Goal: Transaction & Acquisition: Purchase product/service

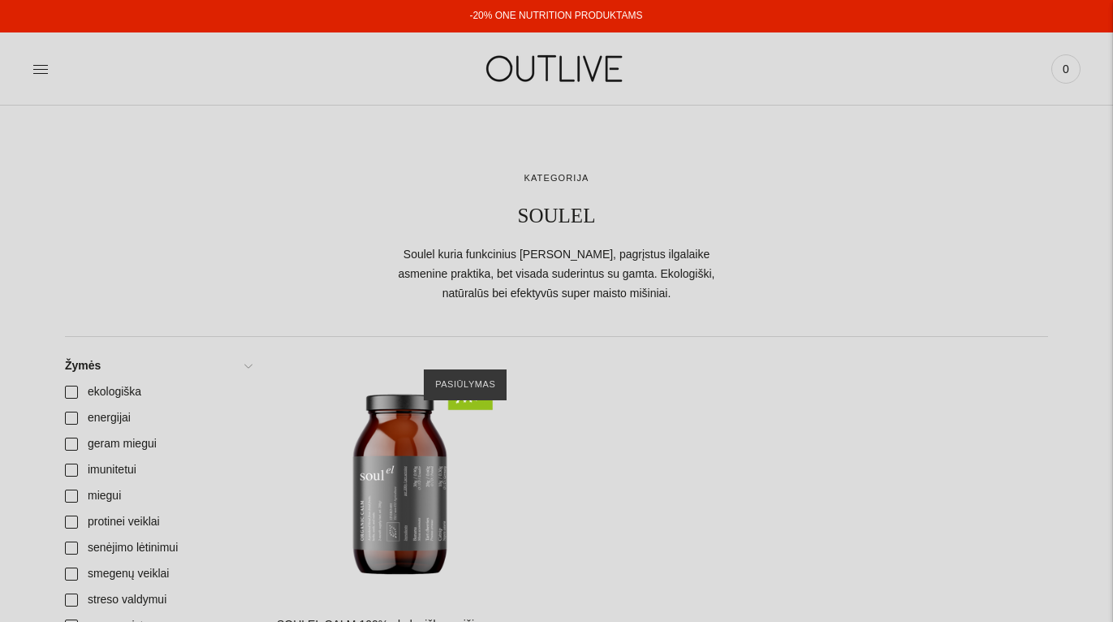
click at [525, 14] on link "-20% ONE NUTRITION PRODUKTAMS" at bounding box center [555, 15] width 173 height 11
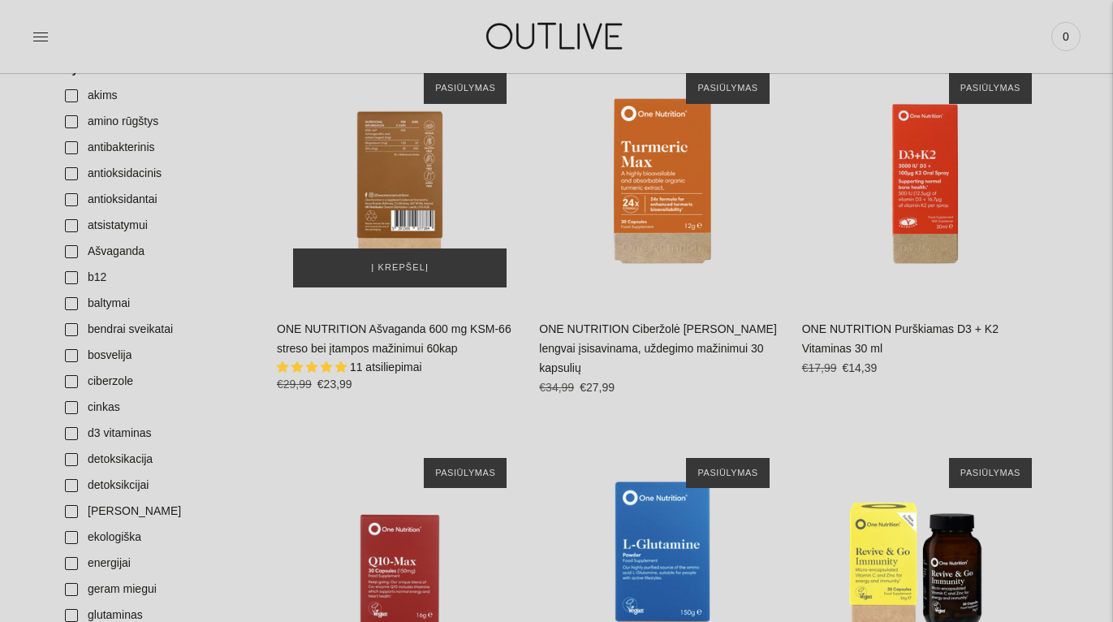
scroll to position [514, 0]
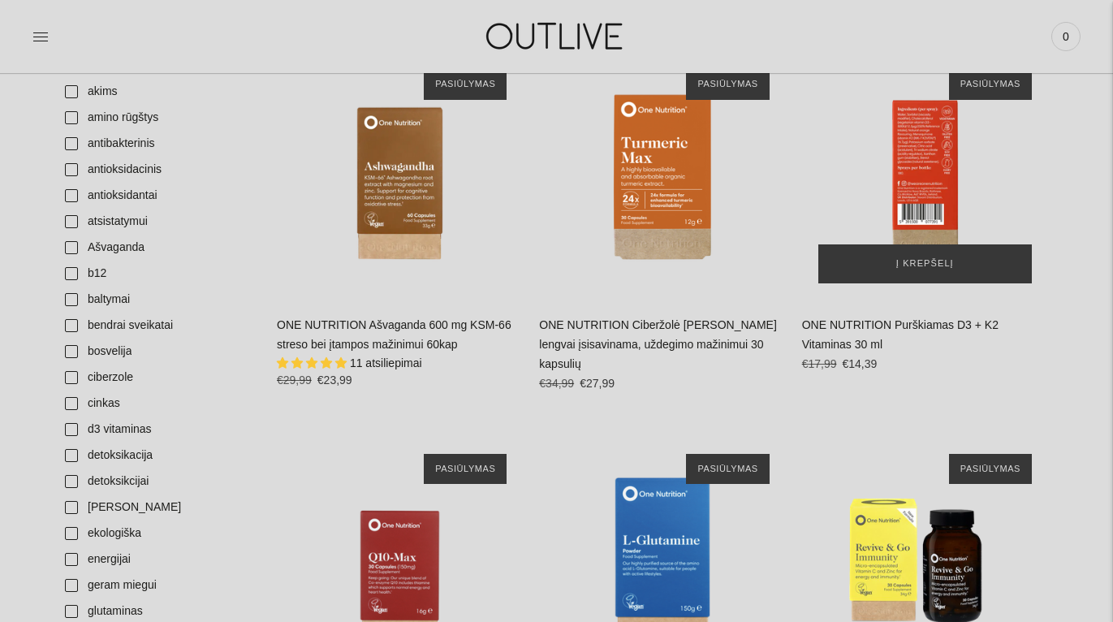
click at [935, 114] on div "ONE NUTRITION Purškiamas D3 + K2 Vitaminas 30 ml\a" at bounding box center [925, 176] width 246 height 246
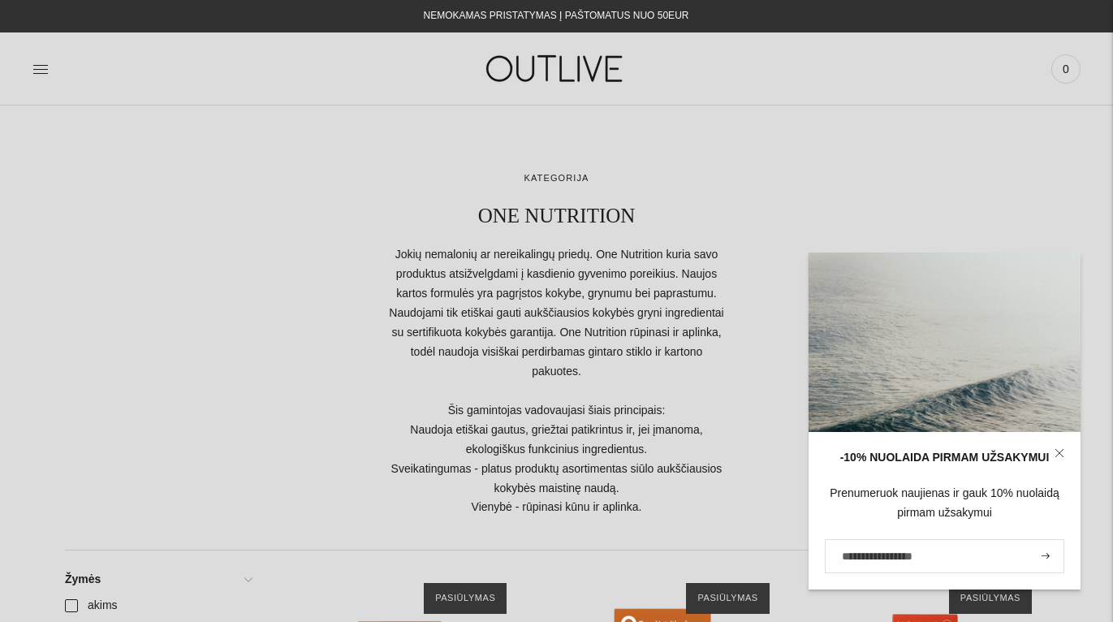
scroll to position [0, 0]
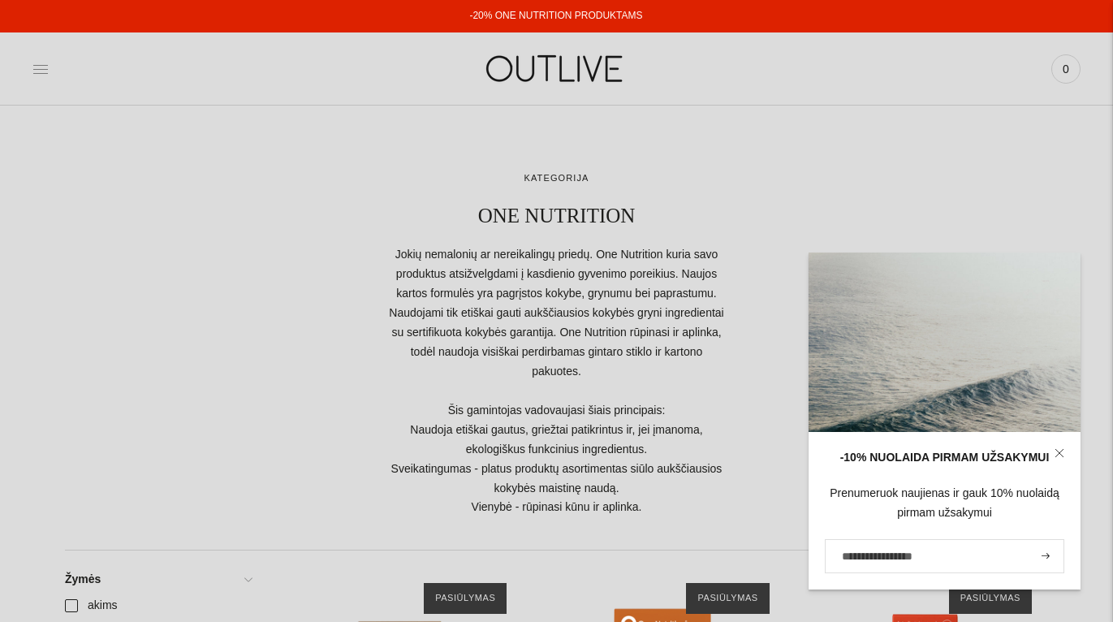
click at [44, 72] on icon at bounding box center [40, 69] width 16 height 16
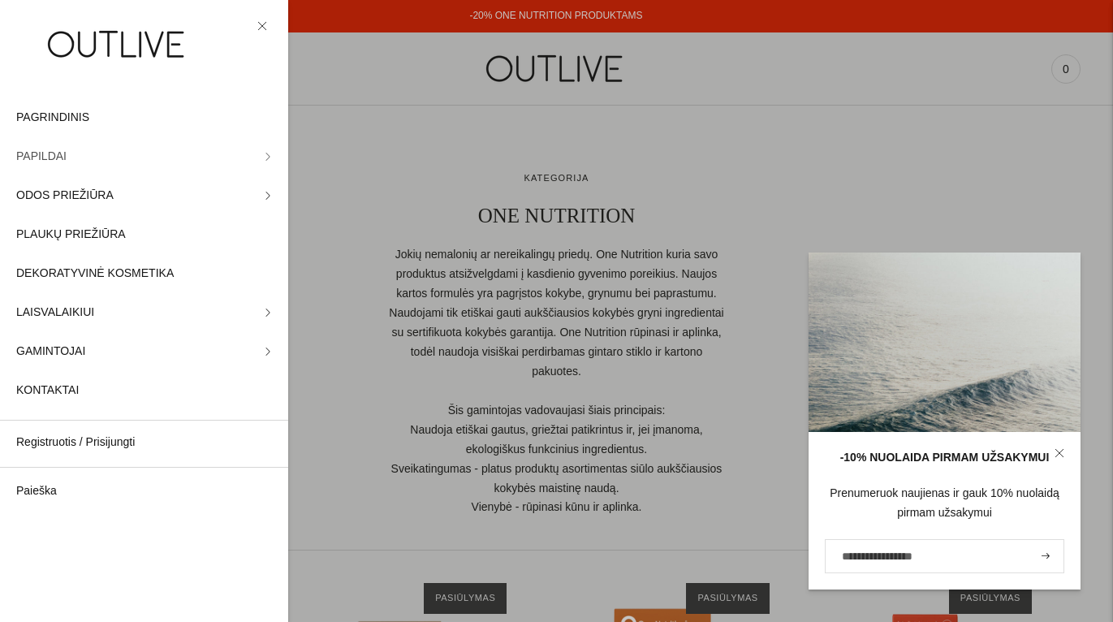
click at [268, 154] on icon at bounding box center [267, 156] width 3 height 7
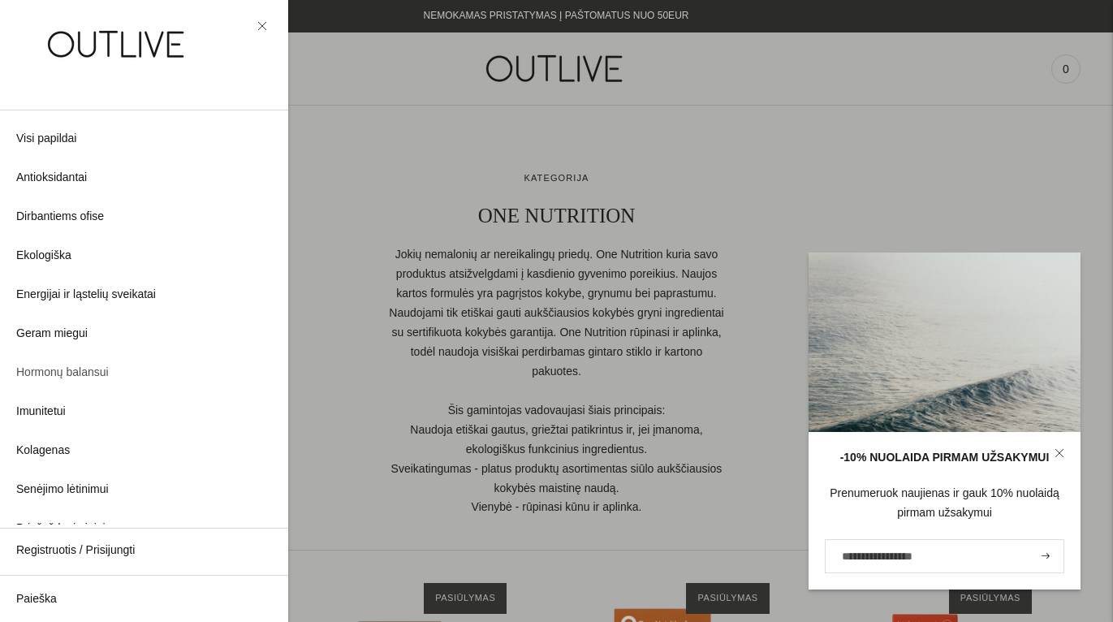
scroll to position [13, 0]
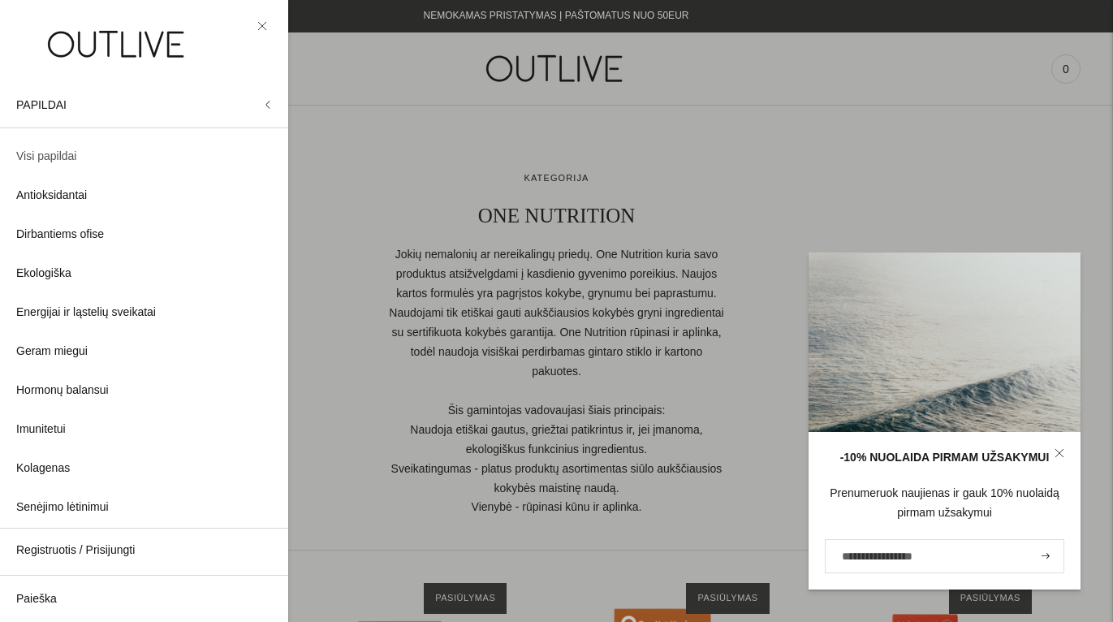
click at [56, 153] on span "Visi papildai" at bounding box center [46, 156] width 60 height 19
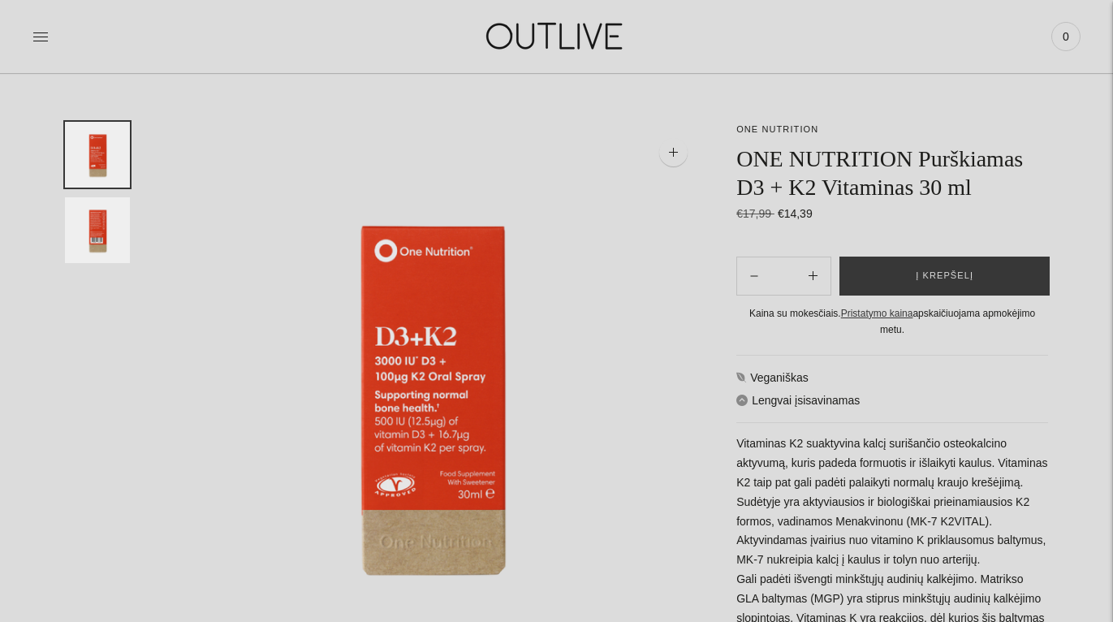
scroll to position [51, 0]
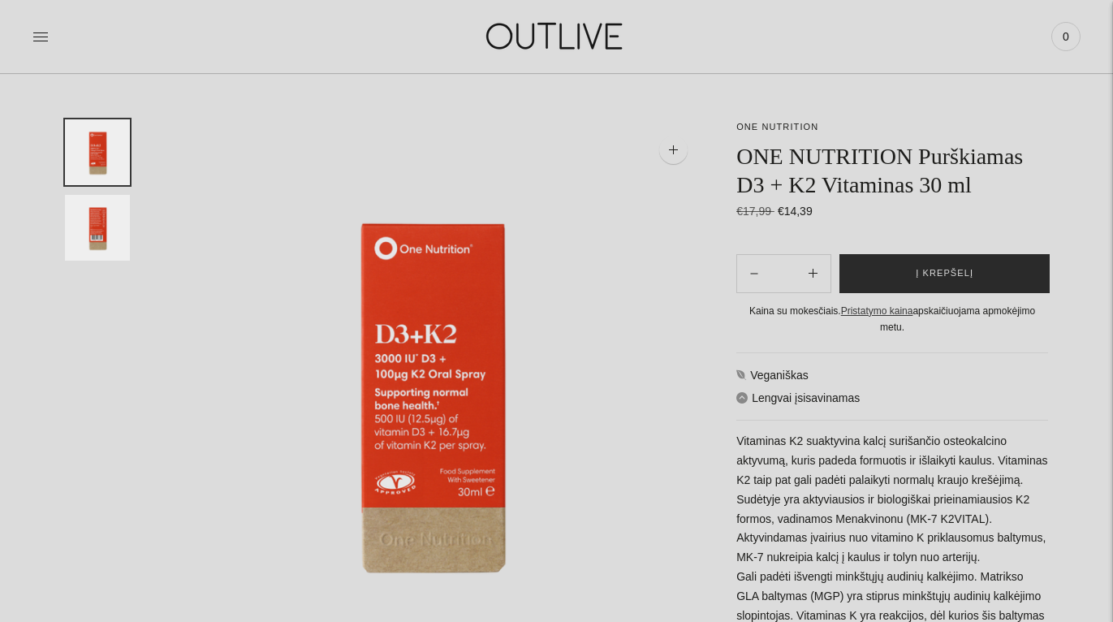
click at [921, 282] on span "Į krepšelį" at bounding box center [945, 274] width 58 height 16
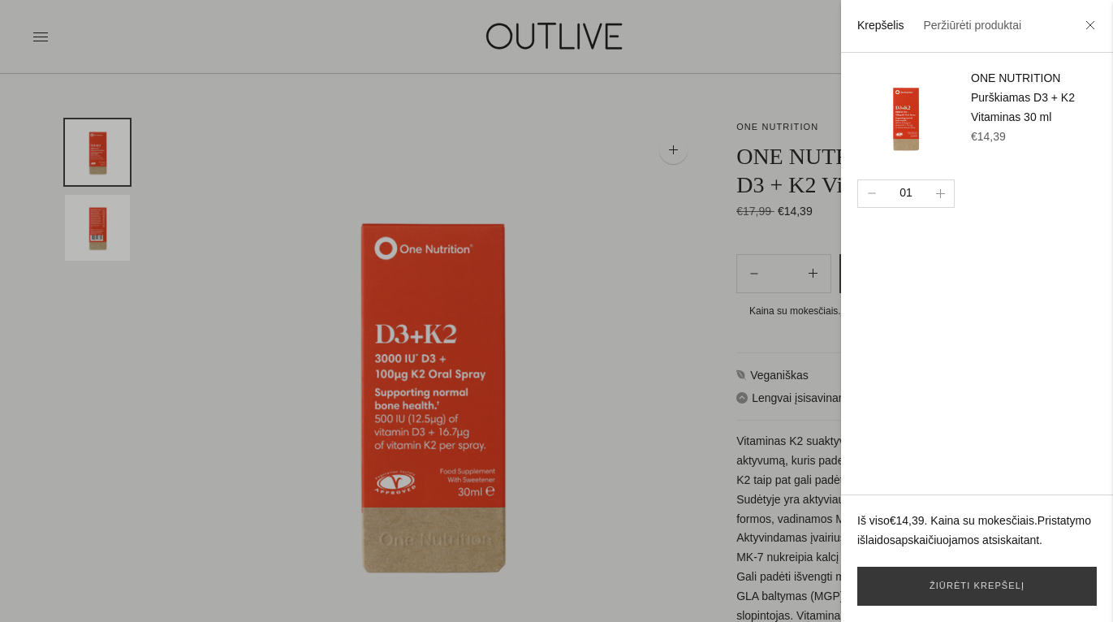
click at [701, 447] on div at bounding box center [556, 311] width 1113 height 622
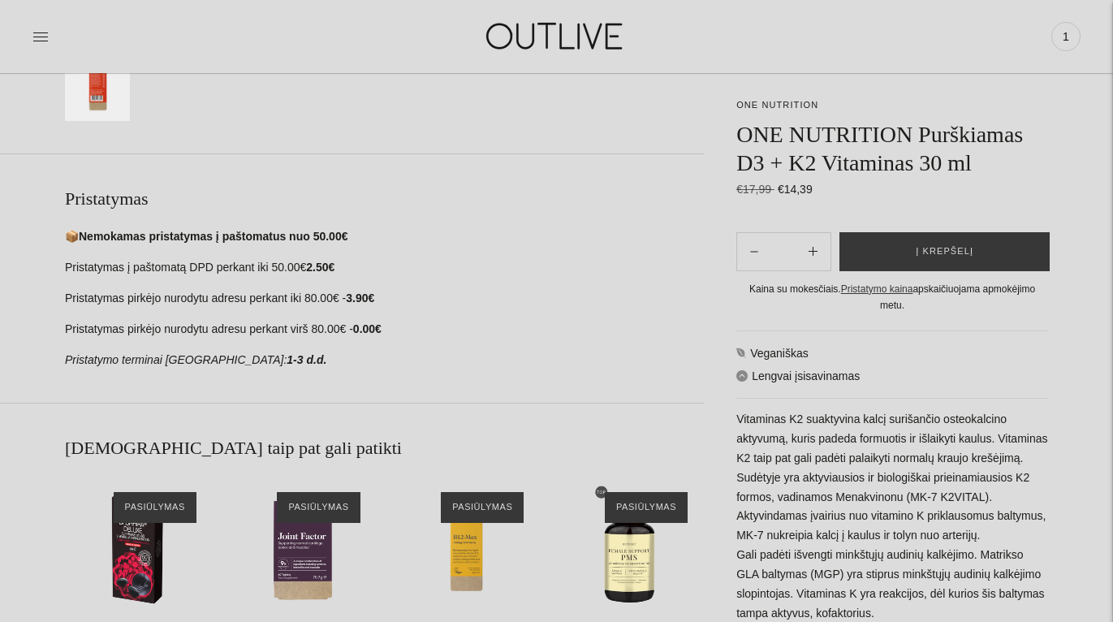
scroll to position [933, 0]
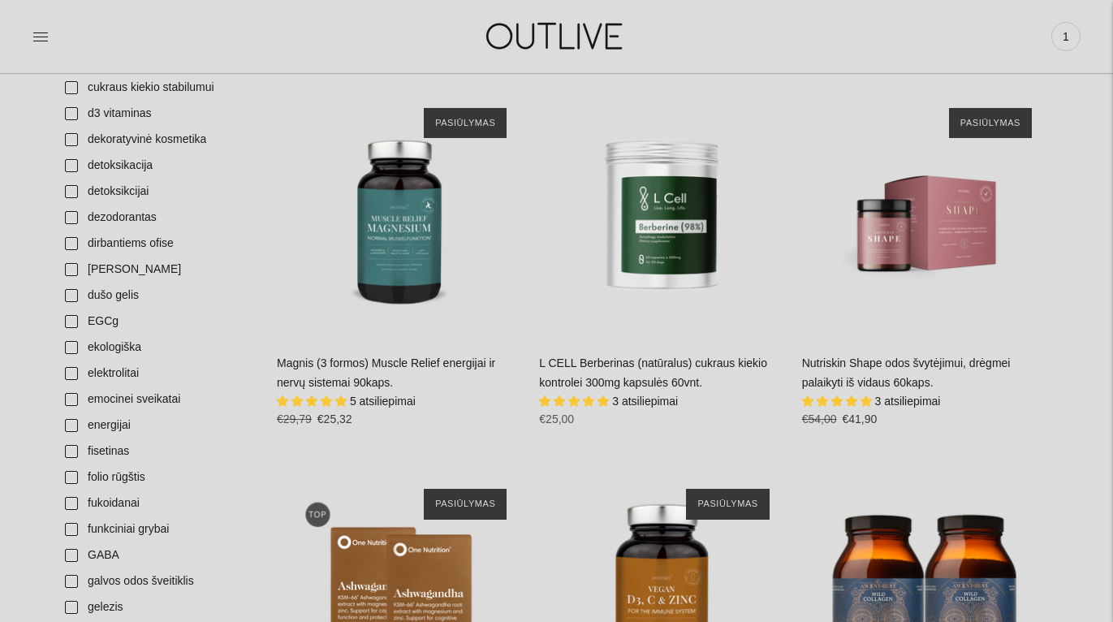
scroll to position [1159, 0]
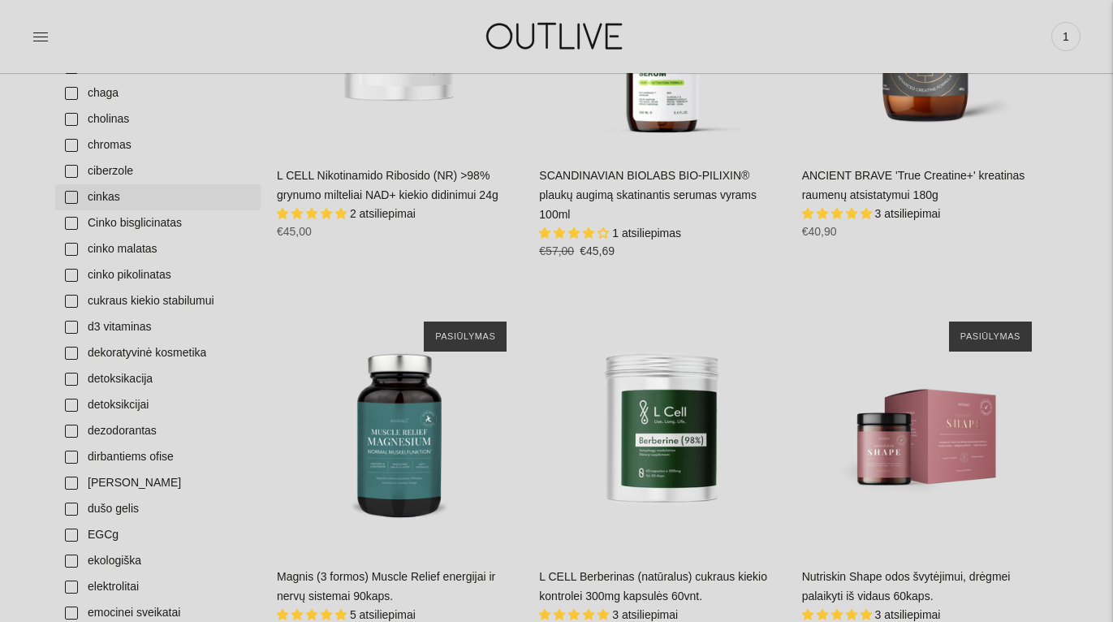
click at [76, 195] on link "cinkas" at bounding box center [157, 197] width 205 height 26
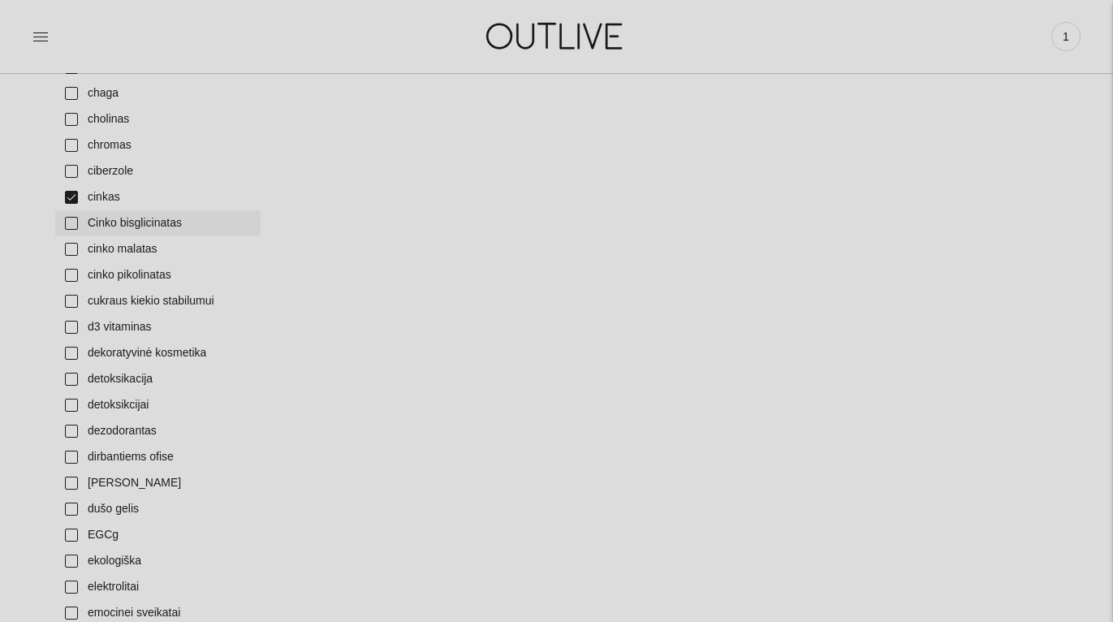
click at [73, 221] on link "Cinko bisglicinatas" at bounding box center [157, 223] width 205 height 26
click at [73, 244] on link "cinko malatas" at bounding box center [157, 249] width 205 height 26
click at [72, 274] on link "cinko pikolinatas" at bounding box center [157, 275] width 205 height 26
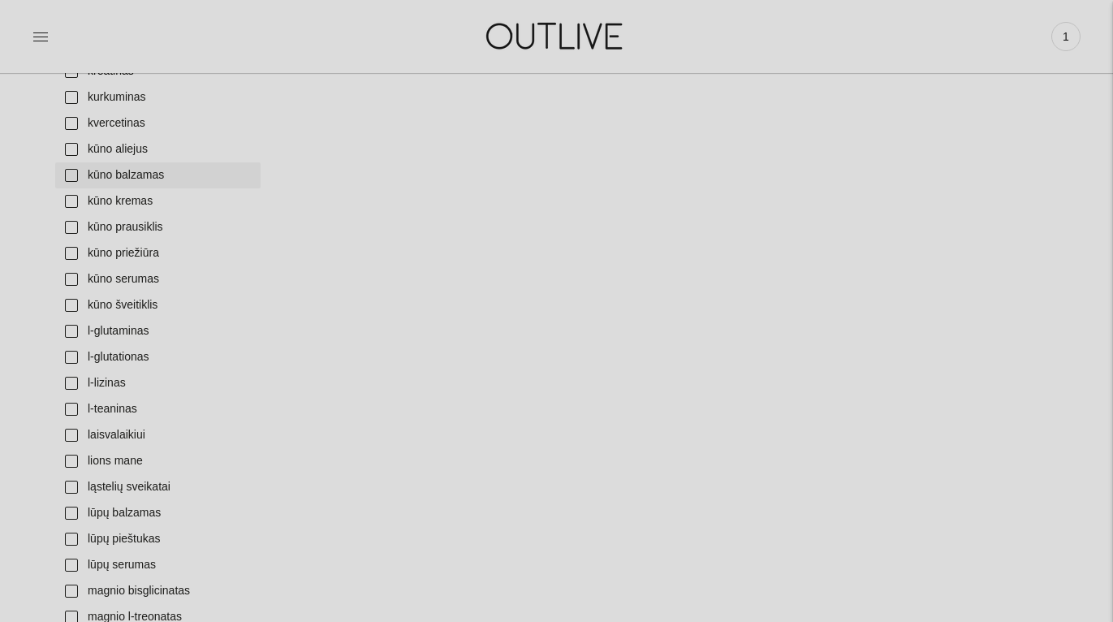
scroll to position [2751, 0]
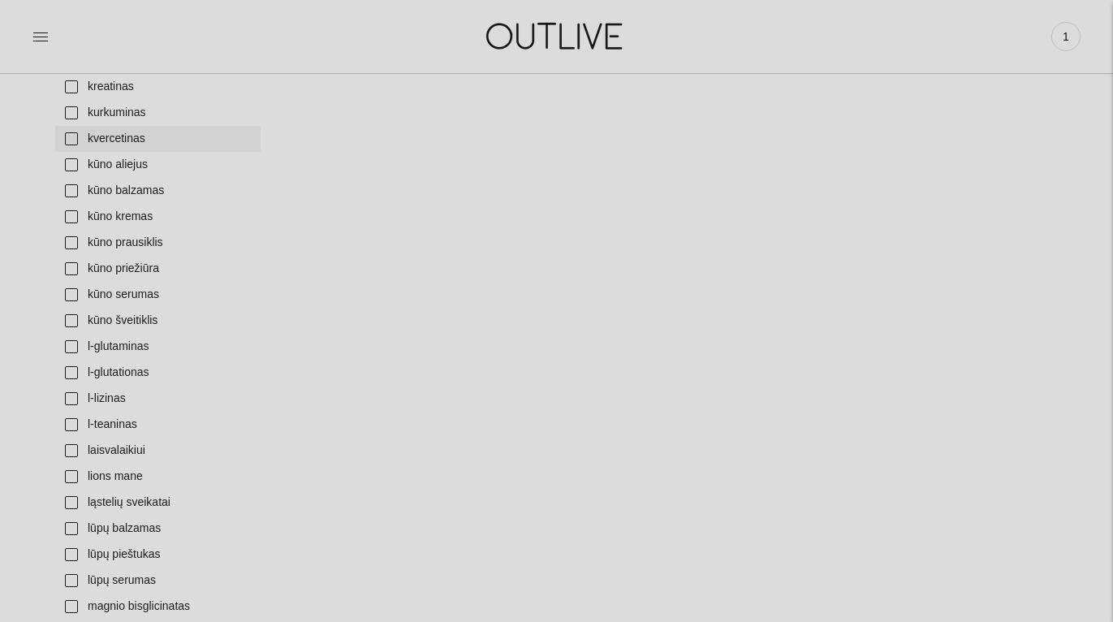
click at [65, 139] on link "kvercetinas" at bounding box center [157, 139] width 205 height 26
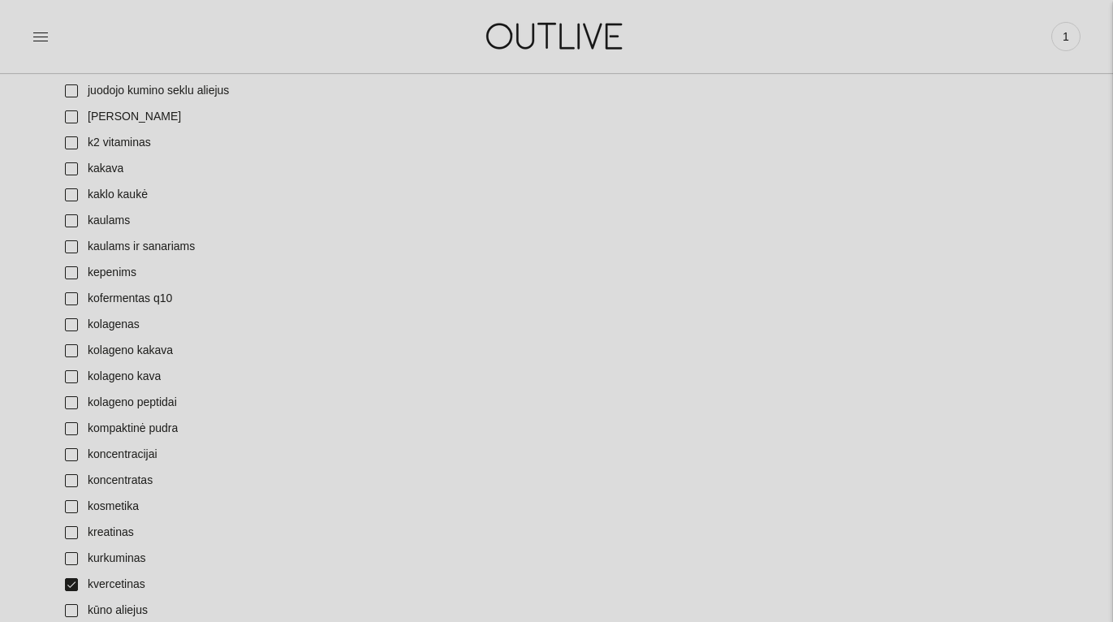
scroll to position [2304, 0]
click at [71, 221] on link "kaulams" at bounding box center [157, 222] width 205 height 26
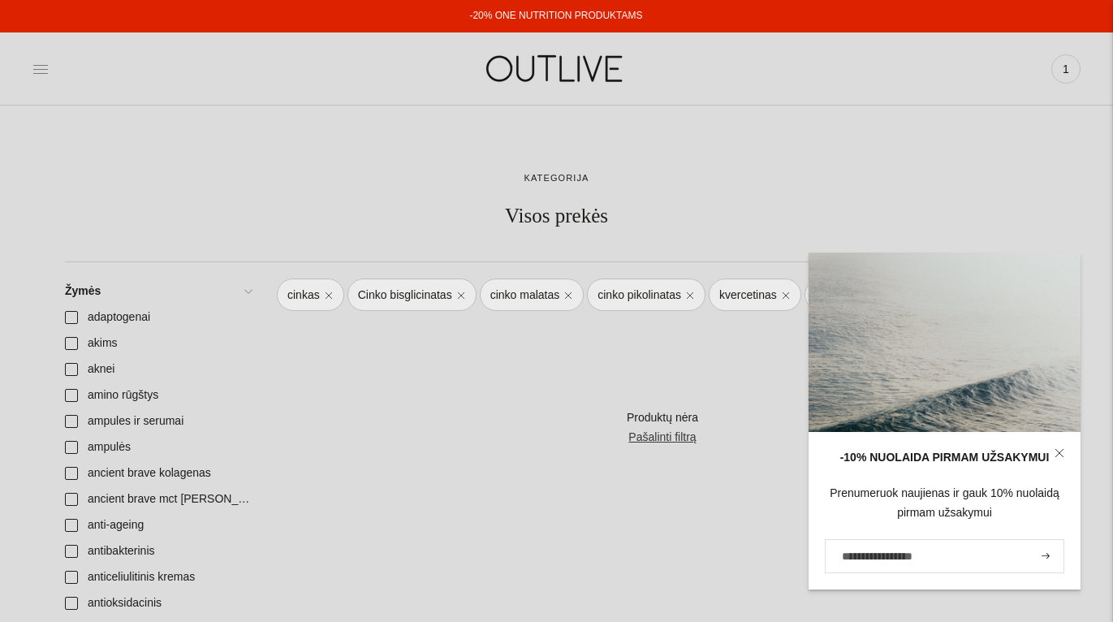
click at [37, 75] on icon at bounding box center [40, 69] width 16 height 16
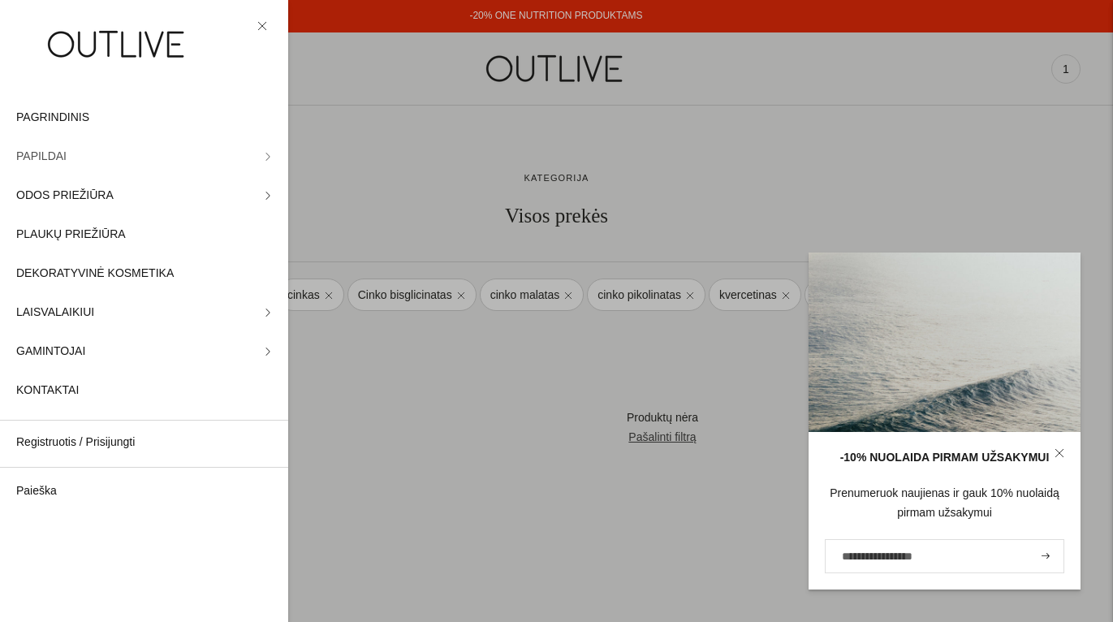
click at [266, 158] on icon at bounding box center [268, 157] width 8 height 8
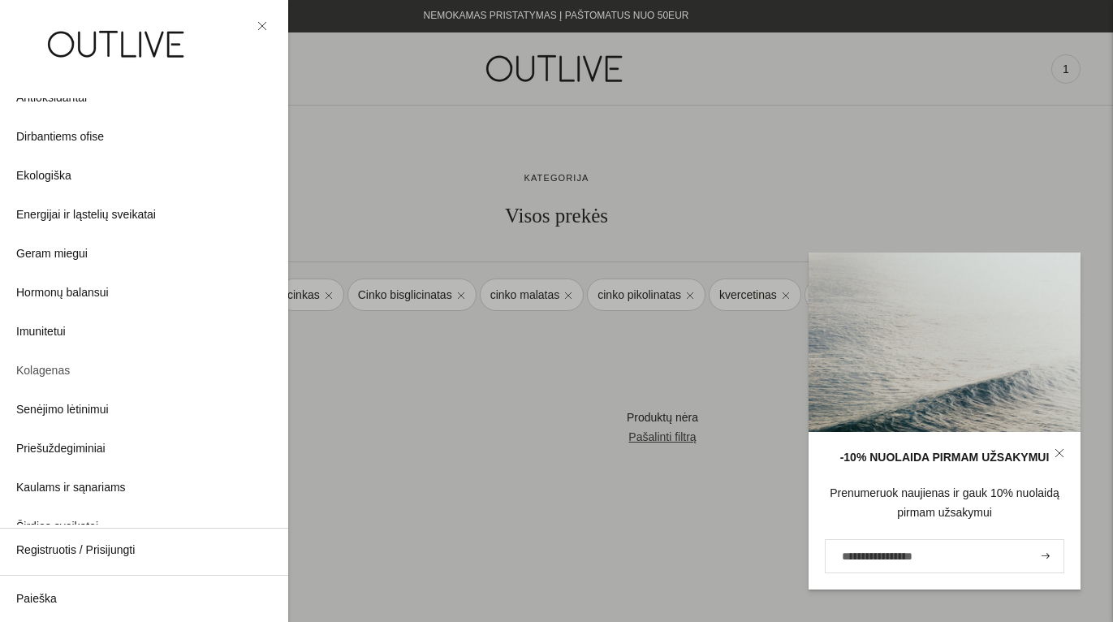
scroll to position [111, 0]
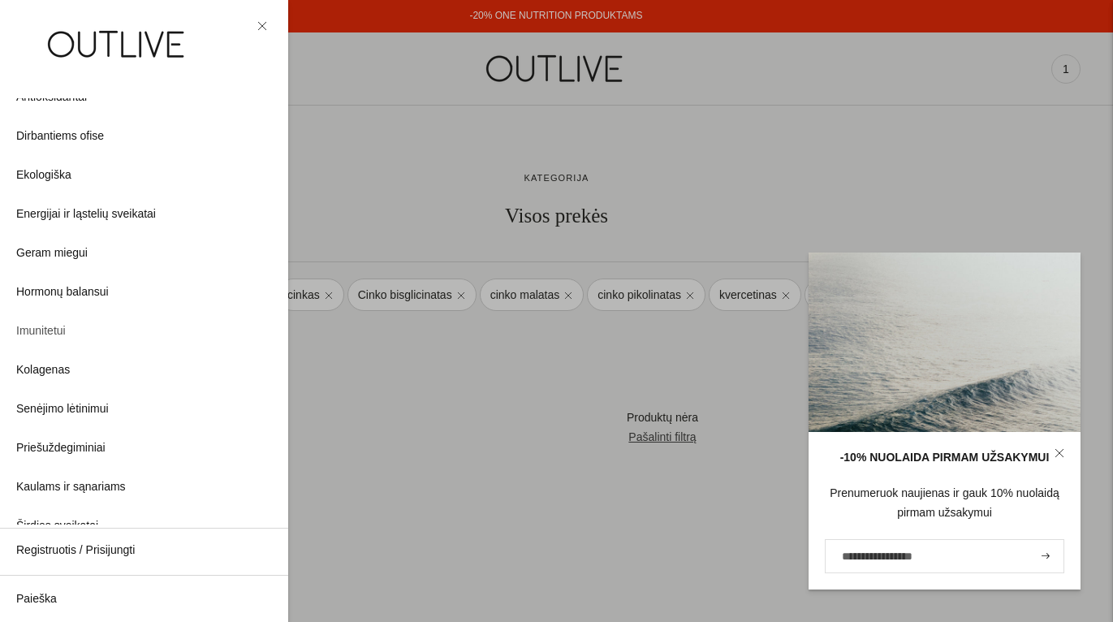
click at [61, 335] on span "Imunitetui" at bounding box center [41, 331] width 50 height 19
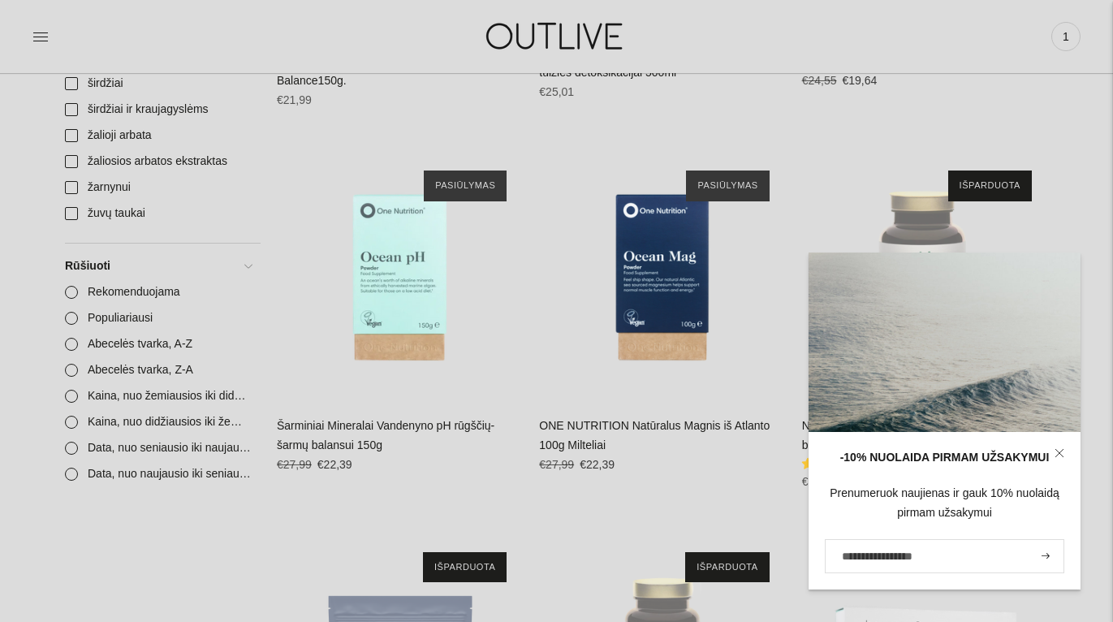
scroll to position [2934, 0]
click at [1061, 450] on link at bounding box center [1060, 453] width 42 height 42
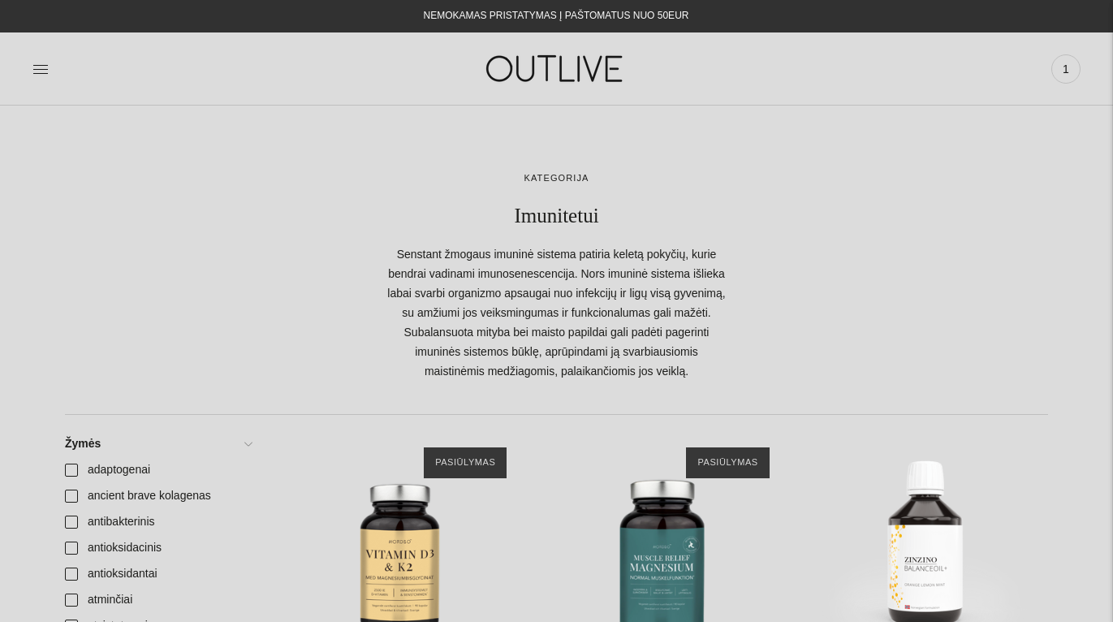
scroll to position [0, 0]
click at [1069, 62] on span "1" at bounding box center [1066, 69] width 23 height 23
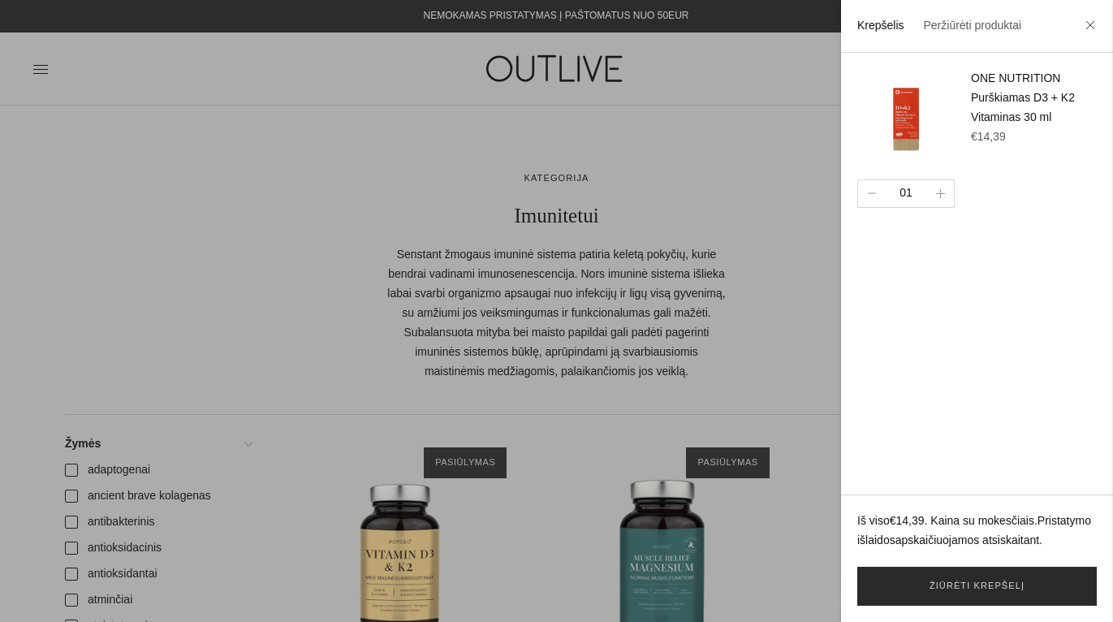
click at [957, 577] on link "Žiūrėti krepšelį" at bounding box center [977, 586] width 240 height 39
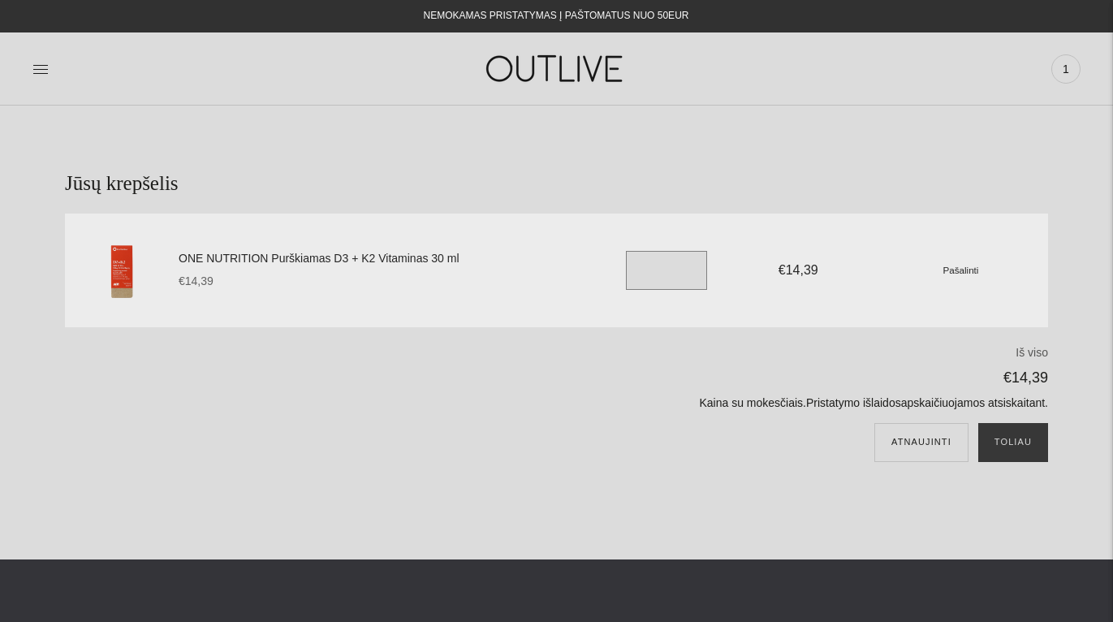
click at [646, 270] on input "*" at bounding box center [666, 270] width 81 height 39
type input "*"
click at [1029, 438] on button "Toliau" at bounding box center [1013, 442] width 70 height 39
